Goal: Information Seeking & Learning: Learn about a topic

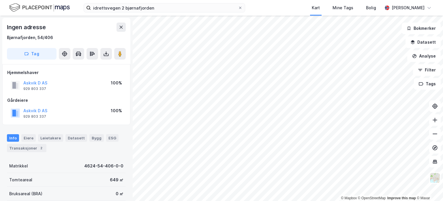
click at [285, 200] on html "idrettsvegen 2 bjørnafjorden Kart Mine Tags Bolig [PERSON_NAME] © Mapbox © Open…" at bounding box center [221, 100] width 443 height 201
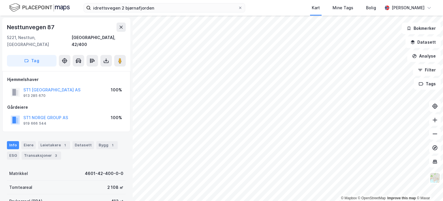
click at [195, 200] on html "idrettsvegen 2 bjørnafjorden Kart Mine Tags Bolig [PERSON_NAME] © Mapbox © Open…" at bounding box center [221, 100] width 443 height 201
click at [120, 23] on button at bounding box center [121, 27] width 9 height 9
